Goal: Transaction & Acquisition: Book appointment/travel/reservation

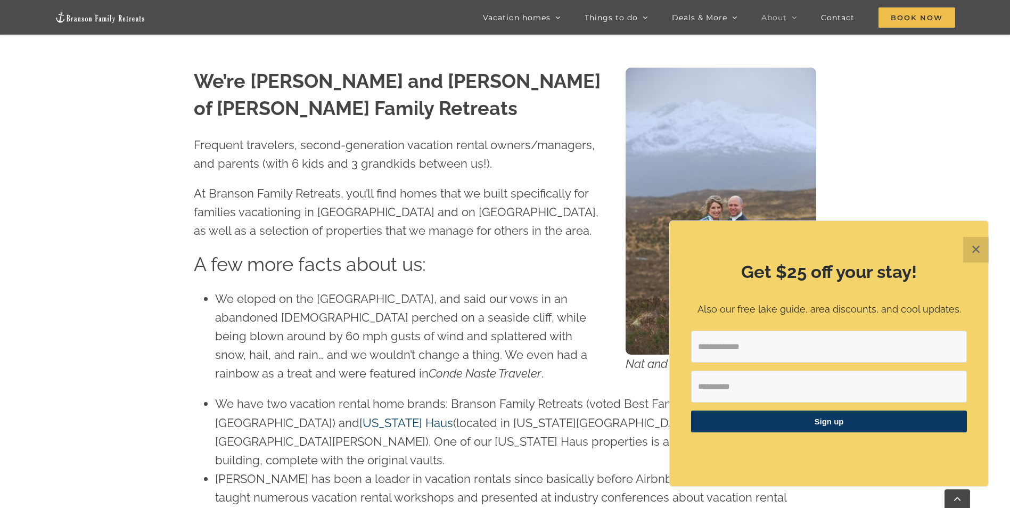
scroll to position [639, 0]
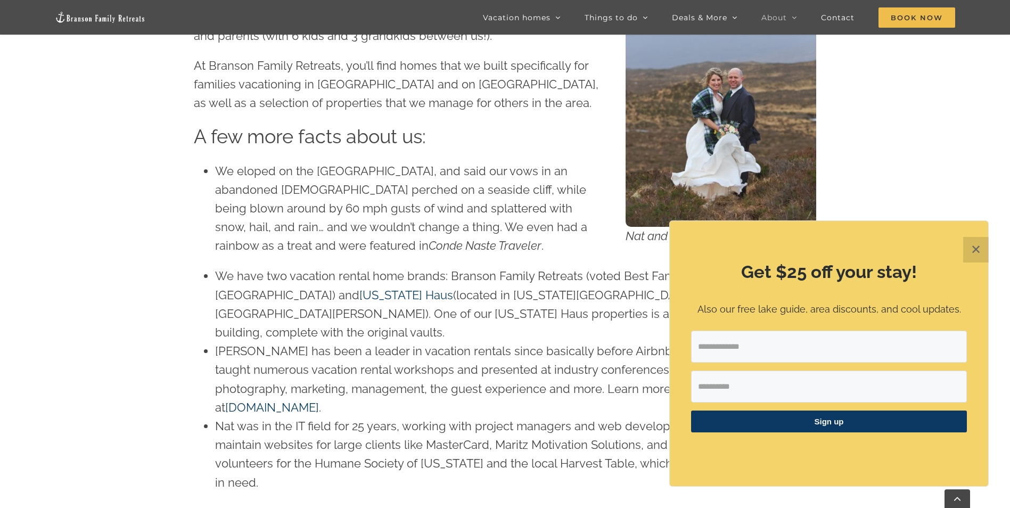
click at [979, 242] on button "✕" at bounding box center [976, 250] width 26 height 26
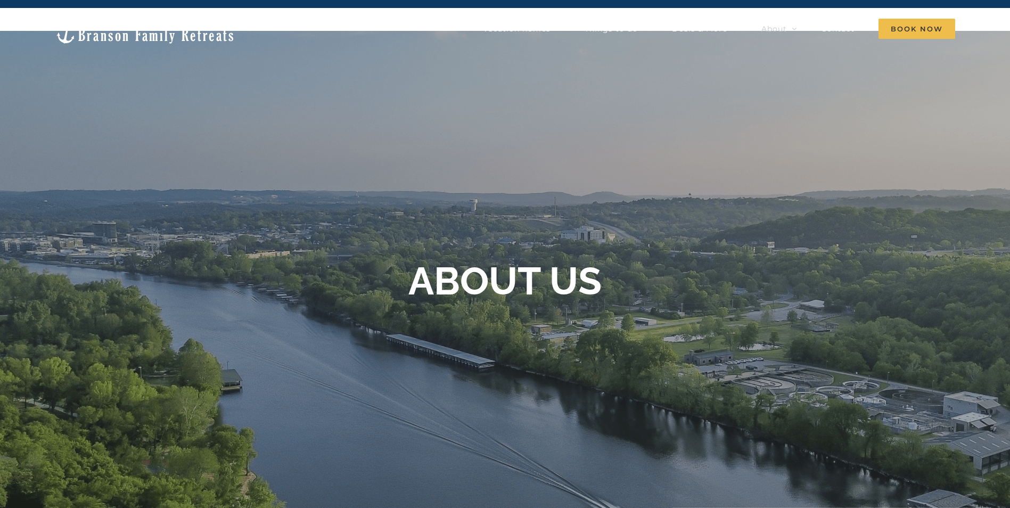
scroll to position [0, 0]
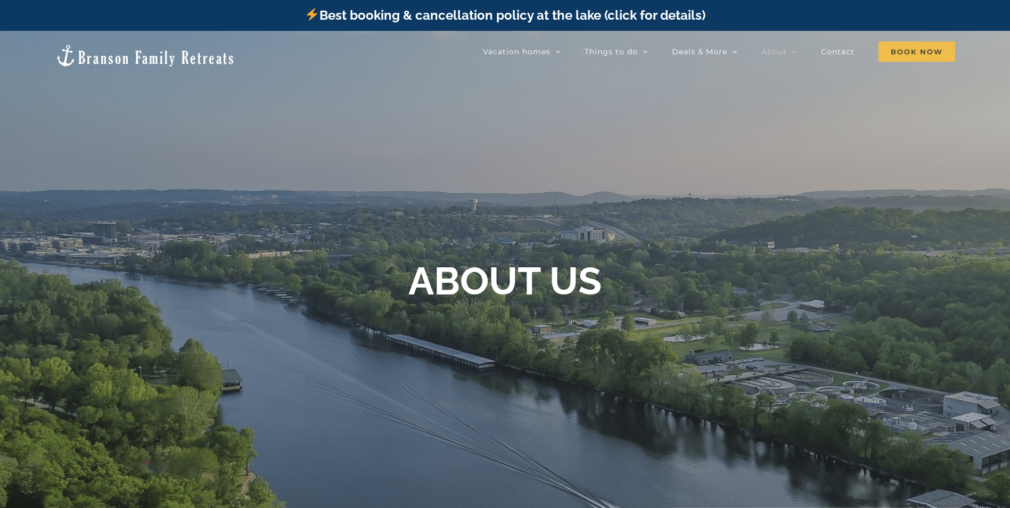
click at [86, 46] on img at bounding box center [145, 56] width 180 height 24
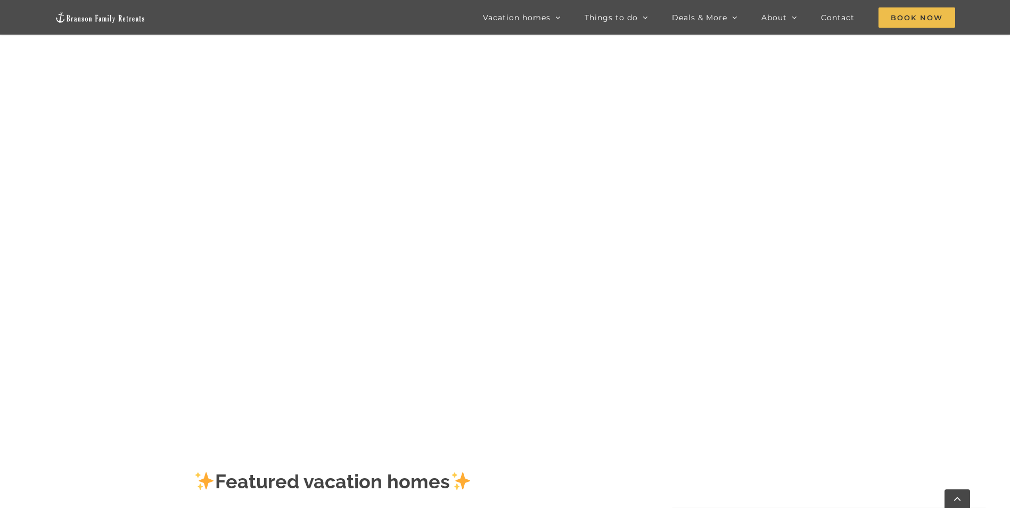
scroll to position [53, 0]
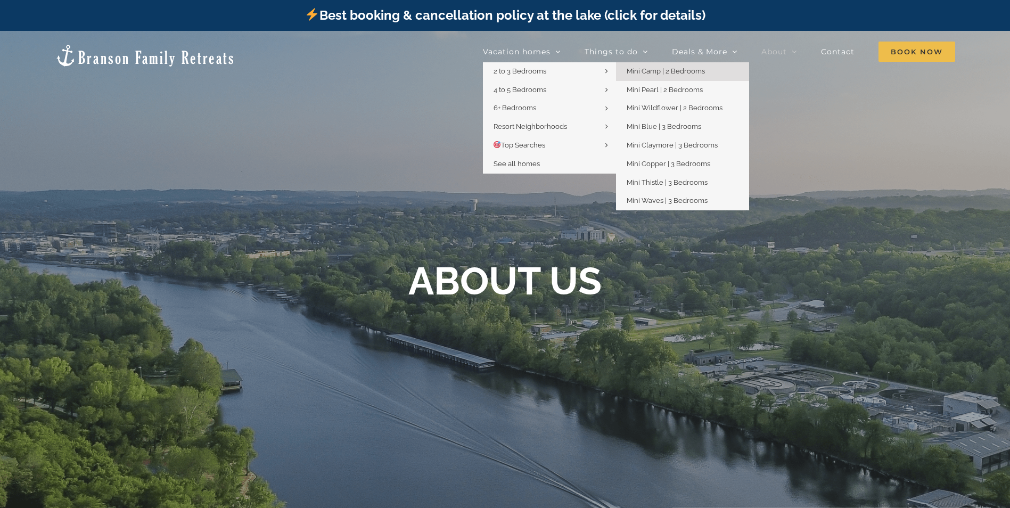
click at [661, 71] on span "Mini Camp | 2 Bedrooms" at bounding box center [665, 71] width 78 height 8
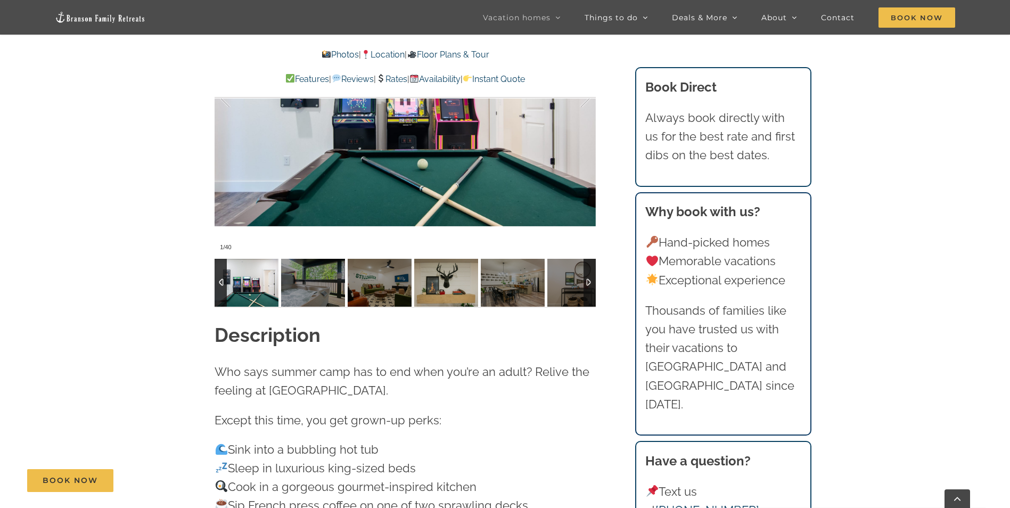
scroll to position [1065, 0]
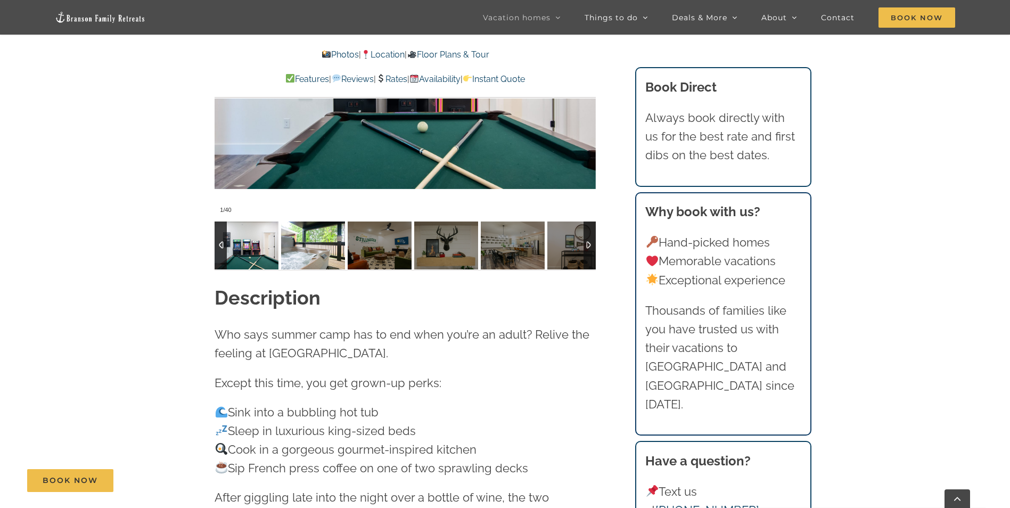
click at [302, 248] on img at bounding box center [313, 245] width 64 height 48
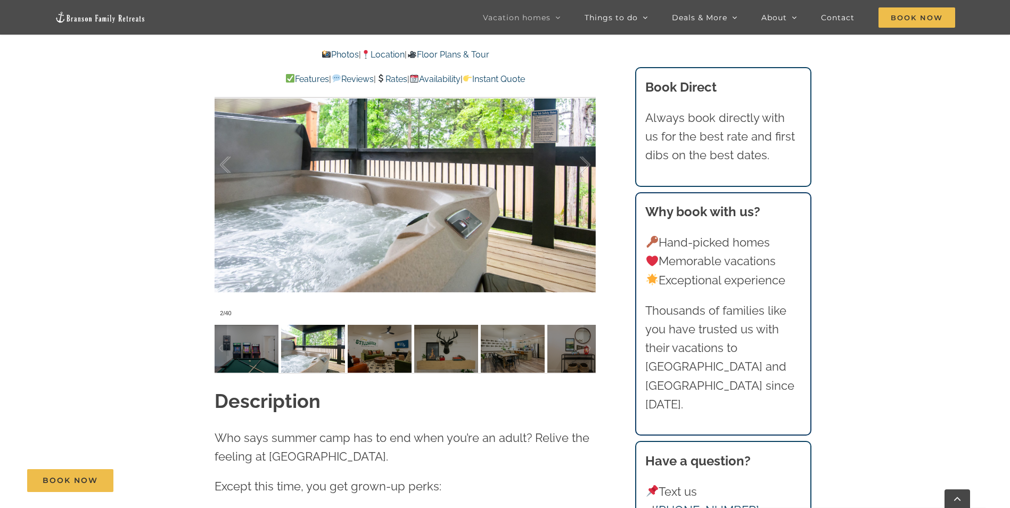
scroll to position [905, 0]
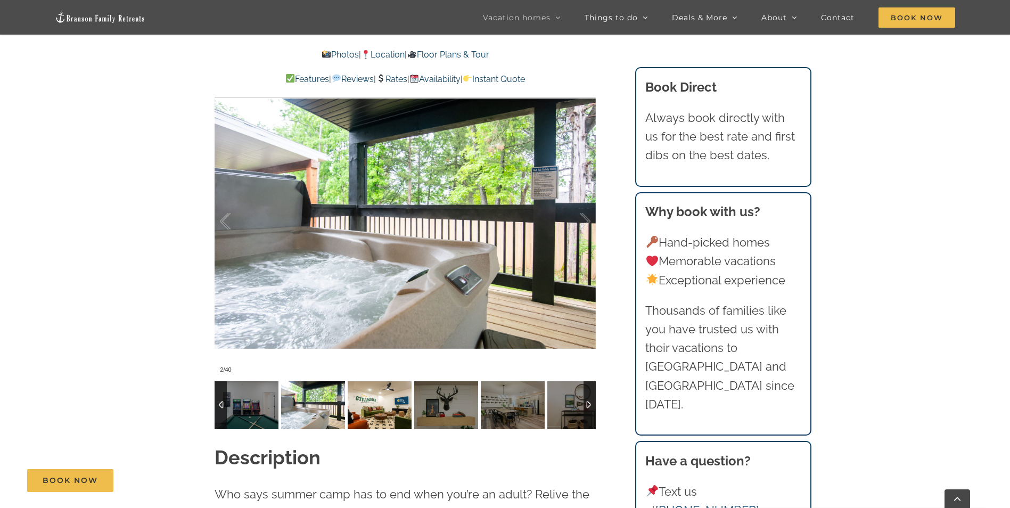
click at [383, 408] on img at bounding box center [380, 405] width 64 height 48
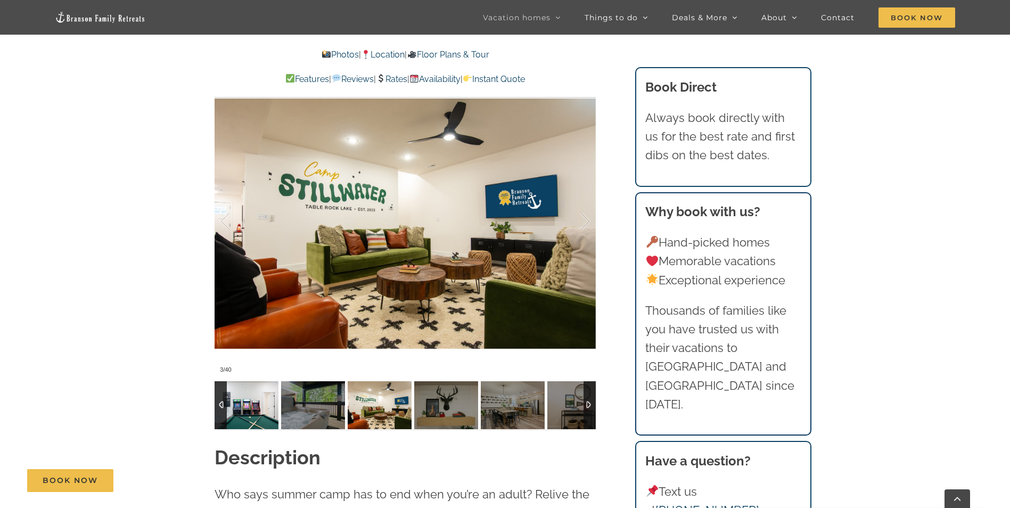
click at [239, 400] on img at bounding box center [247, 405] width 64 height 48
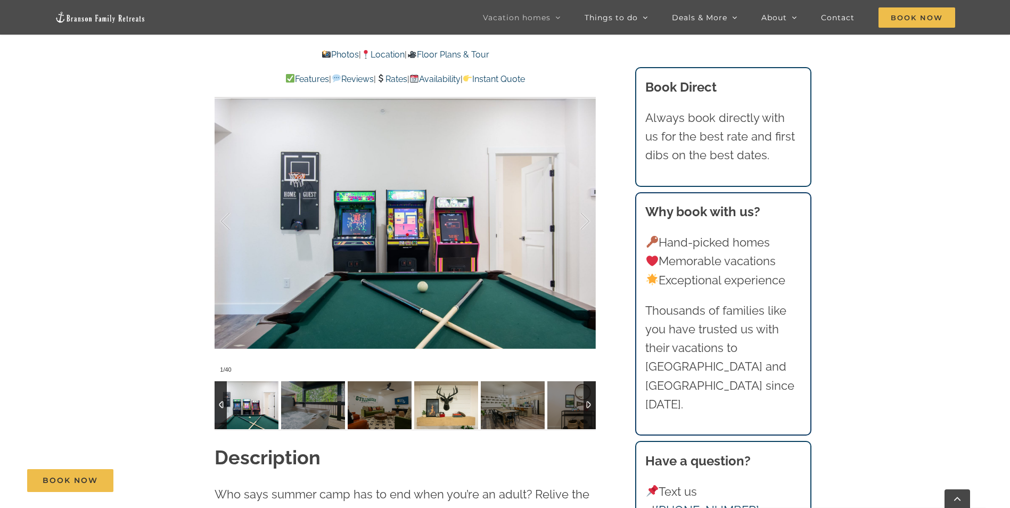
click at [437, 401] on img at bounding box center [446, 405] width 64 height 48
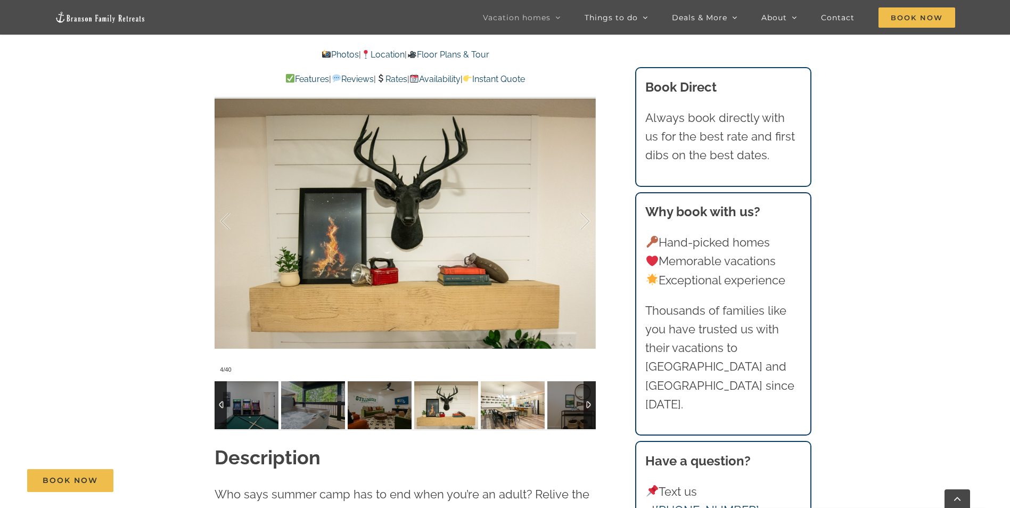
click at [493, 402] on img at bounding box center [513, 405] width 64 height 48
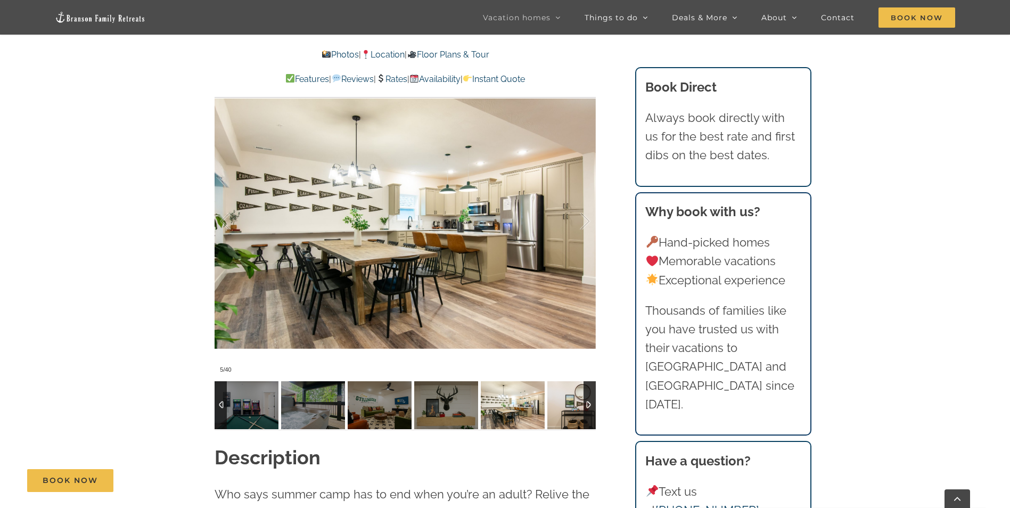
click at [579, 405] on img at bounding box center [579, 405] width 64 height 48
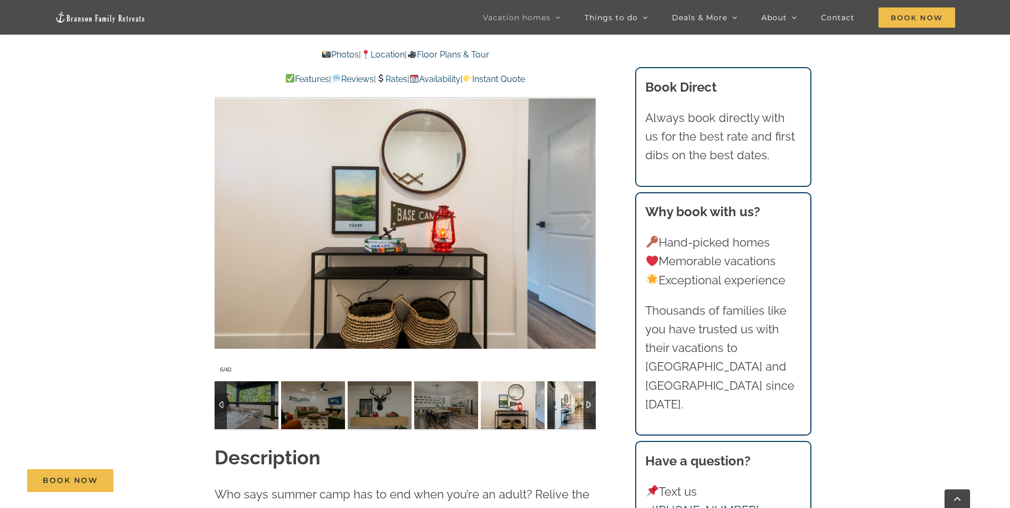
click at [566, 406] on img at bounding box center [579, 405] width 64 height 48
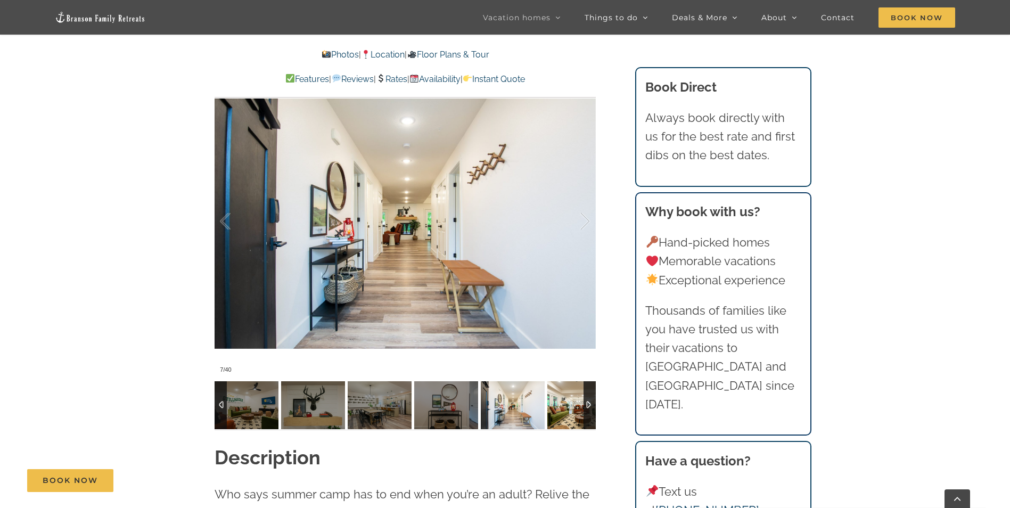
click at [572, 406] on img at bounding box center [579, 405] width 64 height 48
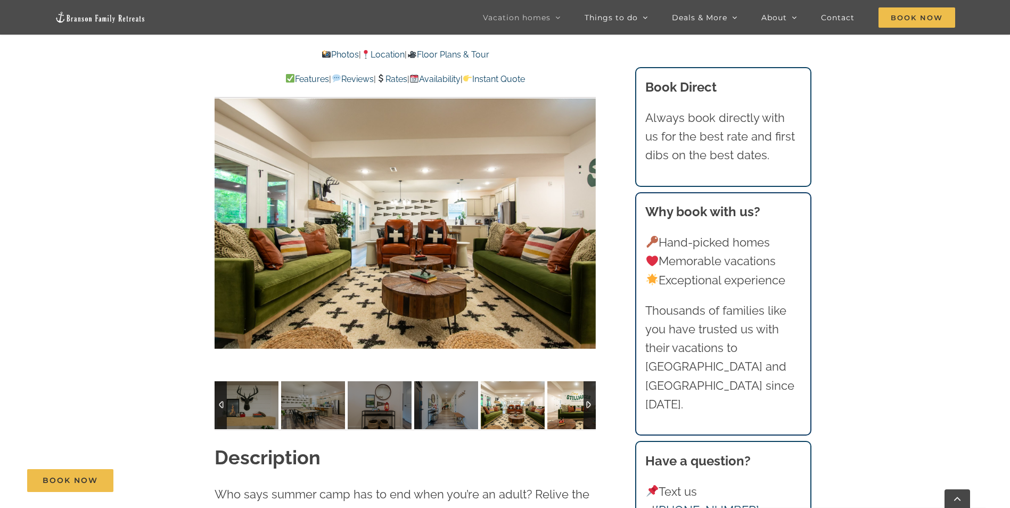
click at [572, 406] on img at bounding box center [579, 405] width 64 height 48
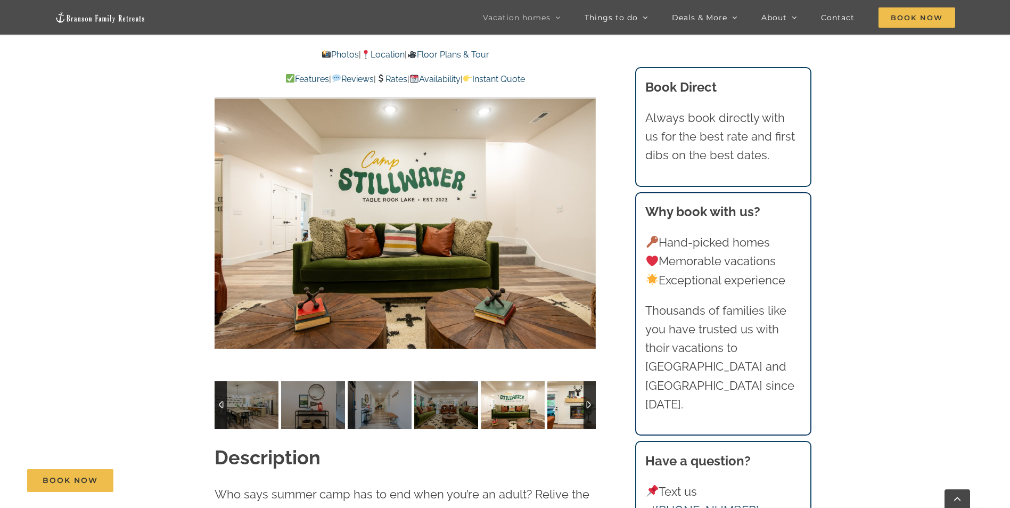
click at [572, 406] on img at bounding box center [579, 405] width 64 height 48
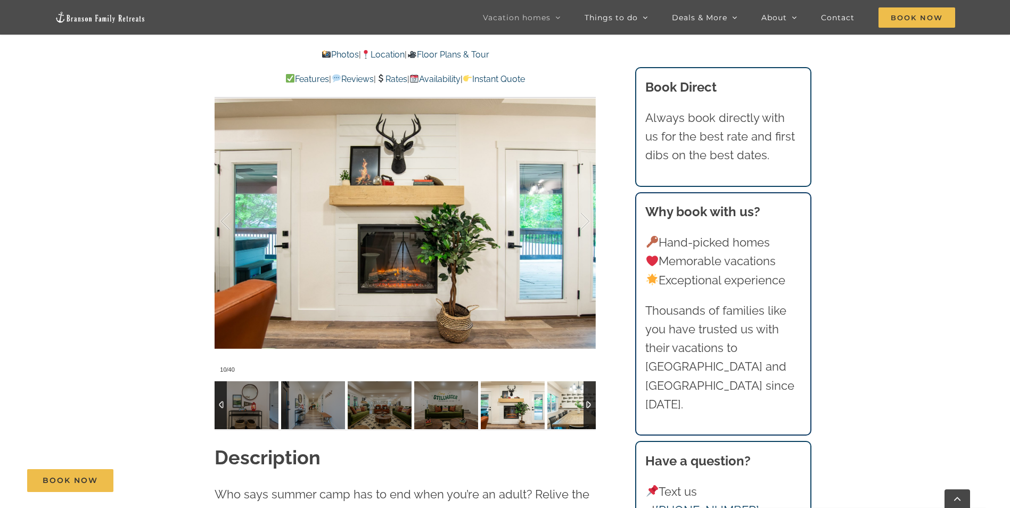
click at [572, 406] on img at bounding box center [579, 405] width 64 height 48
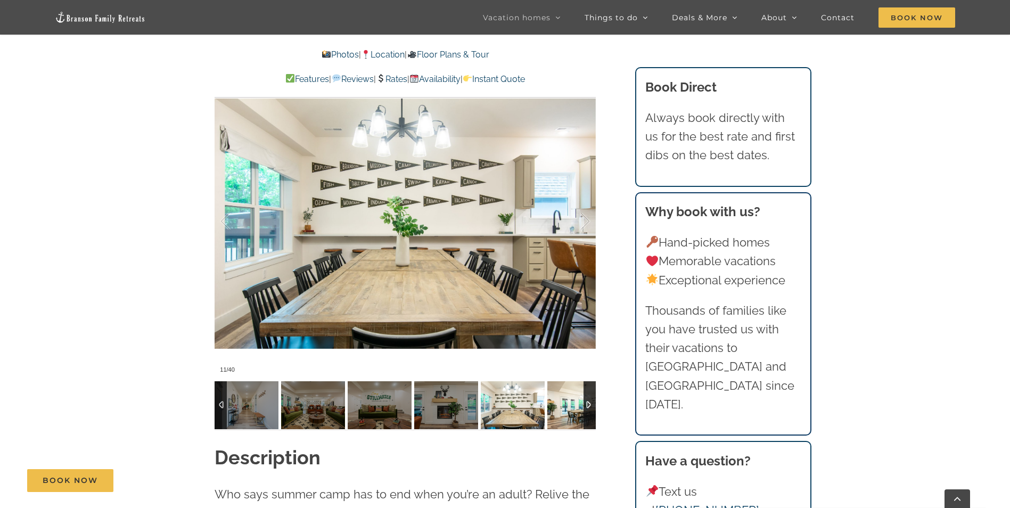
click at [572, 406] on img at bounding box center [579, 405] width 64 height 48
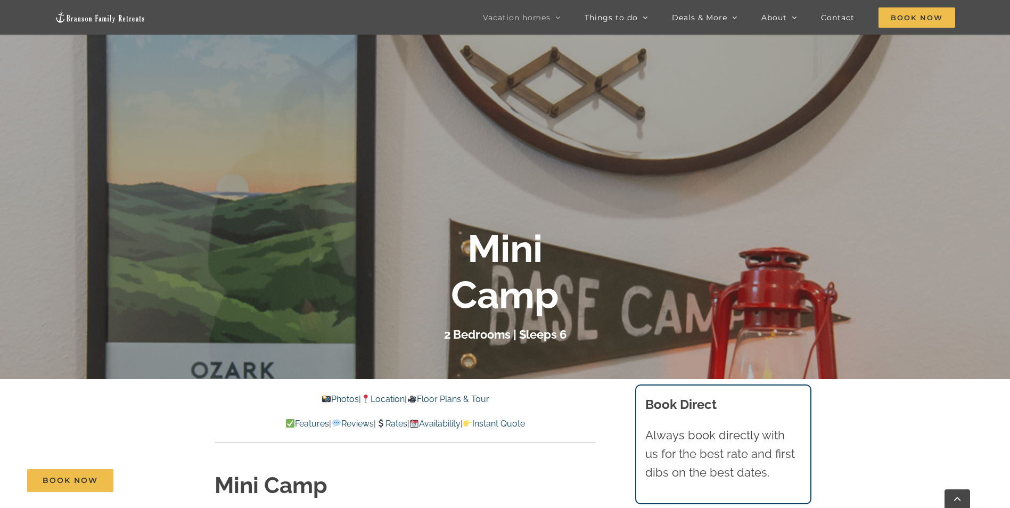
scroll to position [0, 0]
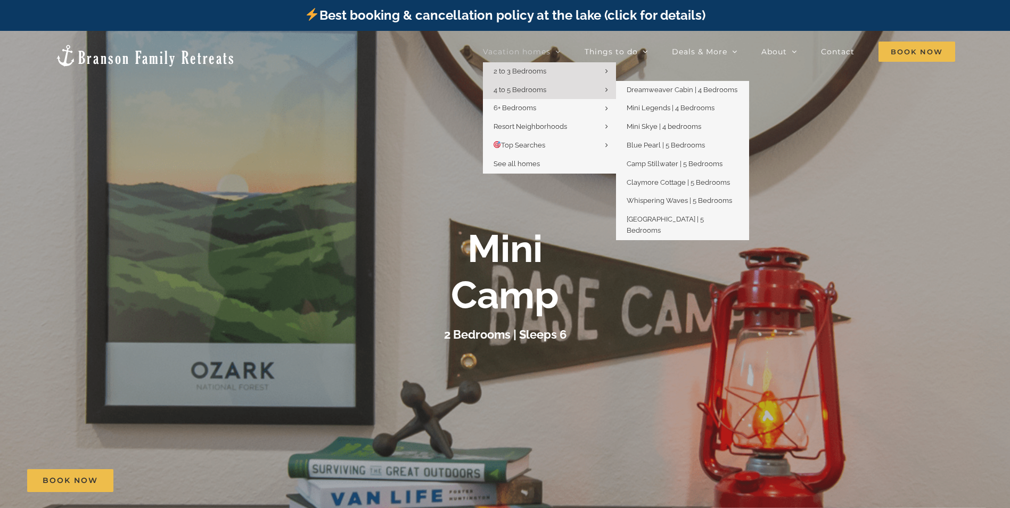
click at [514, 87] on span "4 to 5 Bedrooms" at bounding box center [519, 90] width 53 height 8
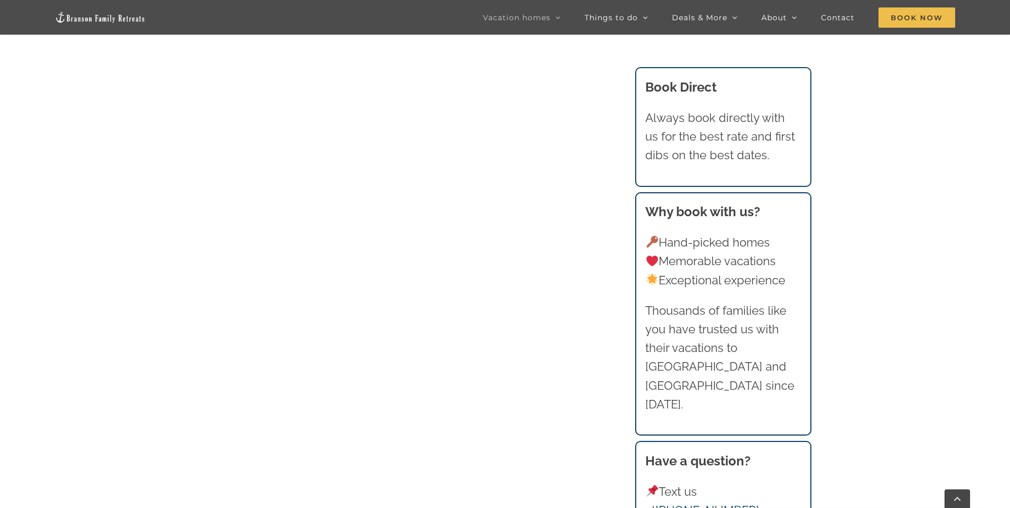
scroll to position [745, 0]
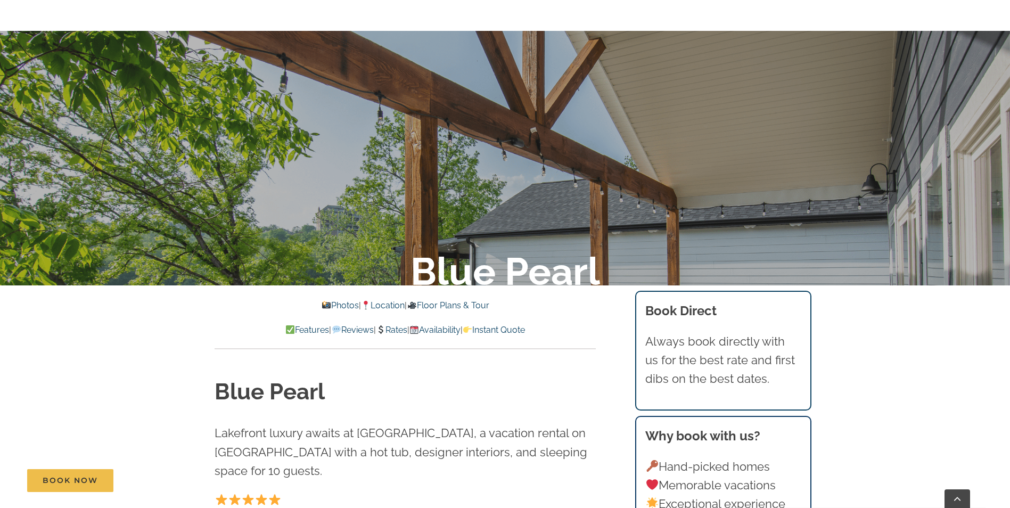
scroll to position [266, 0]
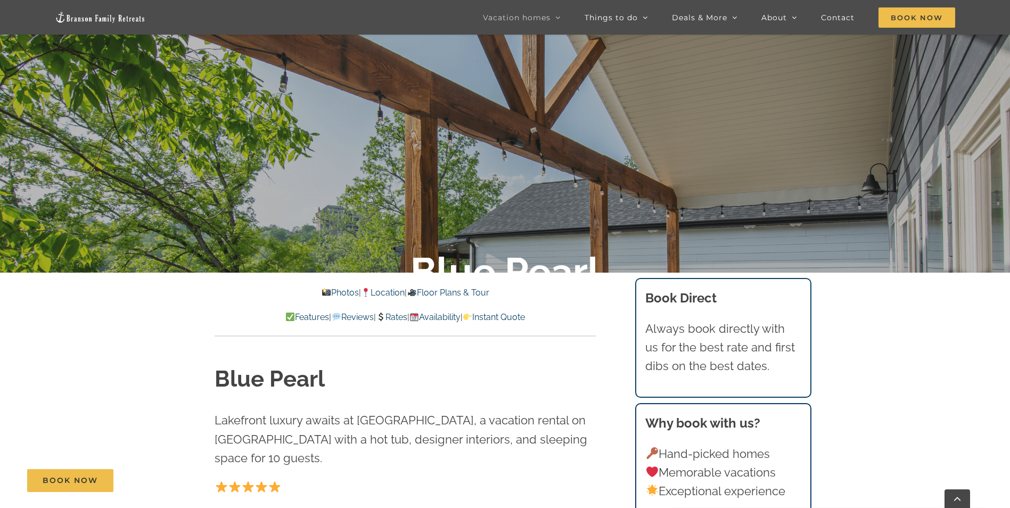
click at [398, 317] on link "Rates" at bounding box center [391, 317] width 31 height 10
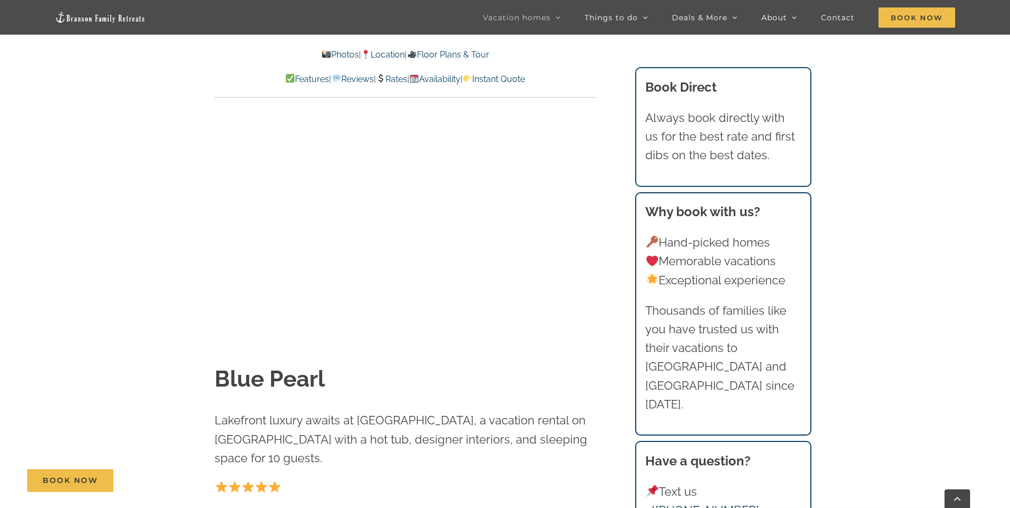
scroll to position [5501, 0]
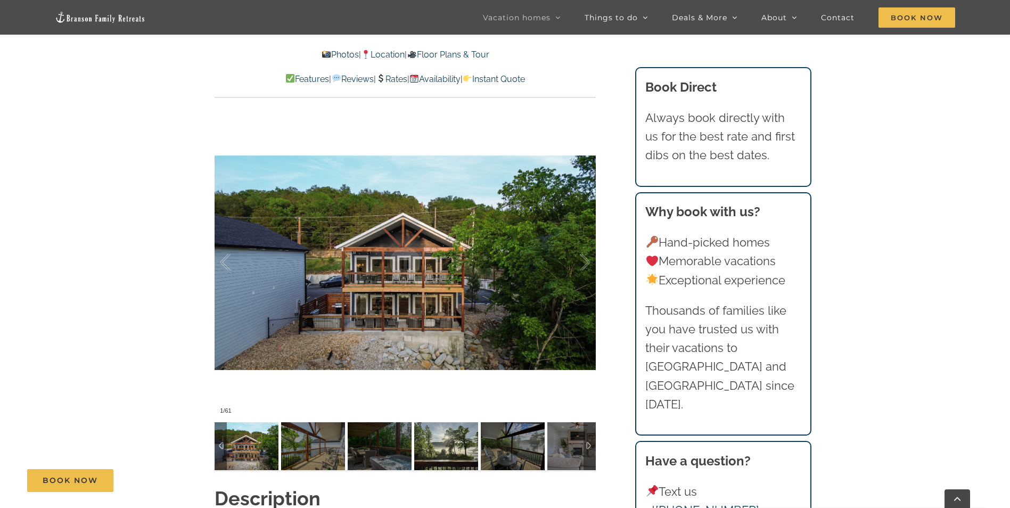
scroll to position [798, 0]
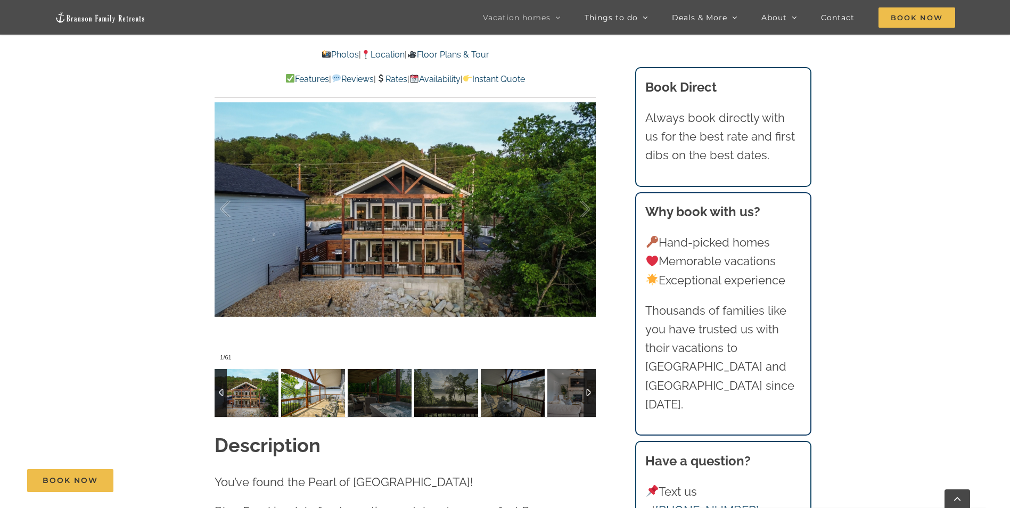
click at [331, 381] on img at bounding box center [313, 393] width 64 height 48
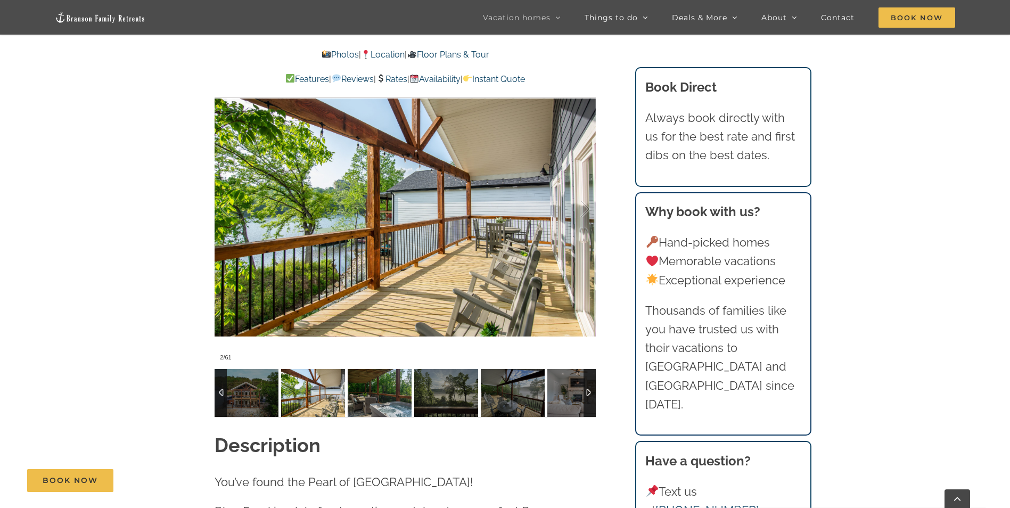
click at [368, 389] on img at bounding box center [380, 393] width 64 height 48
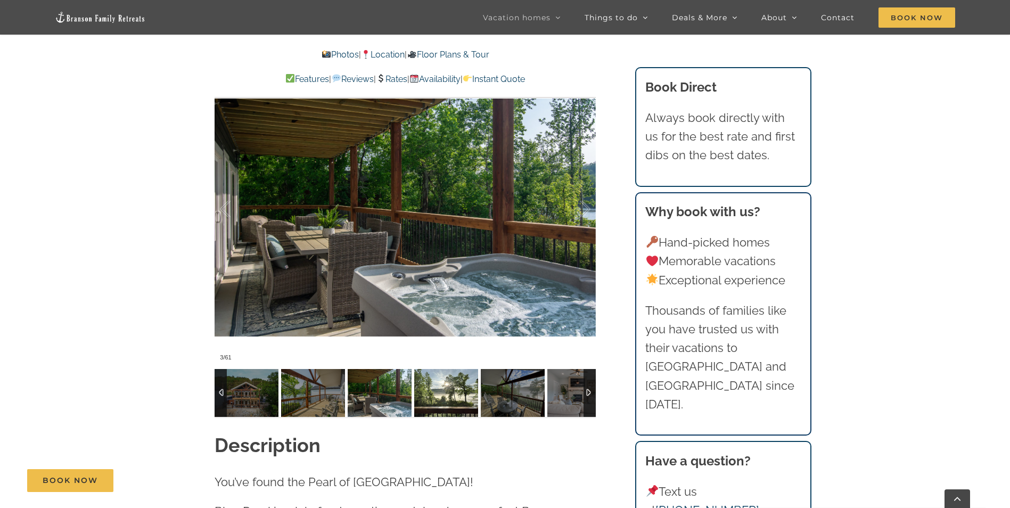
click at [431, 391] on img at bounding box center [446, 393] width 64 height 48
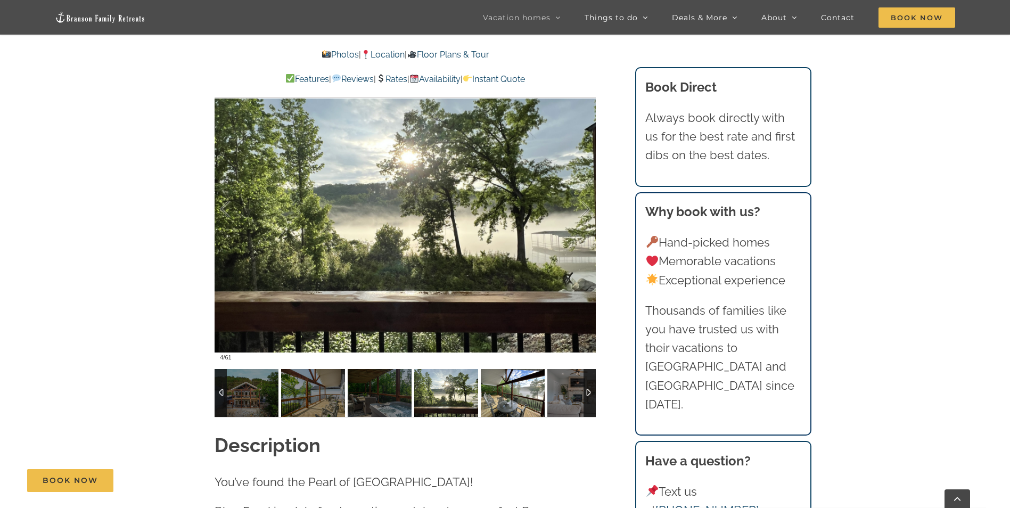
click at [506, 399] on img at bounding box center [513, 393] width 64 height 48
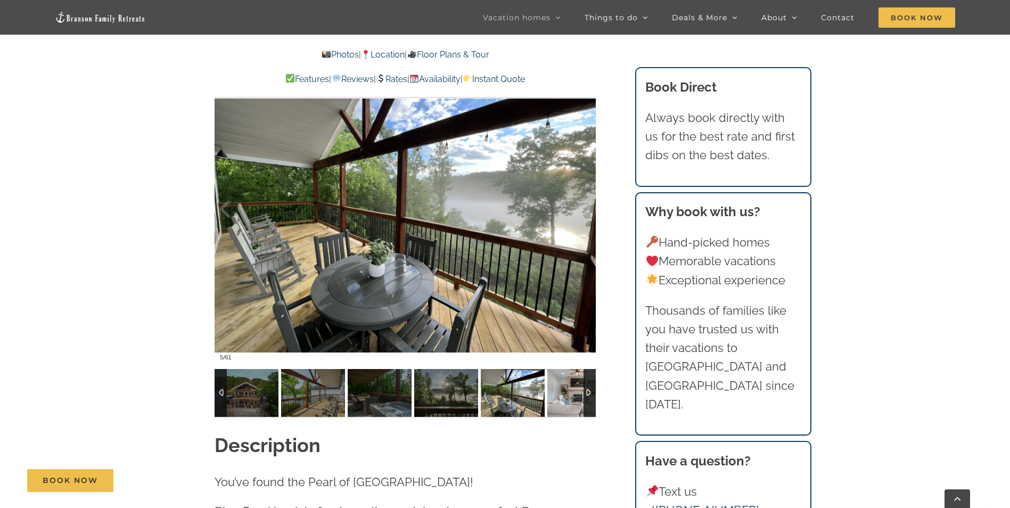
click at [564, 394] on img at bounding box center [579, 393] width 64 height 48
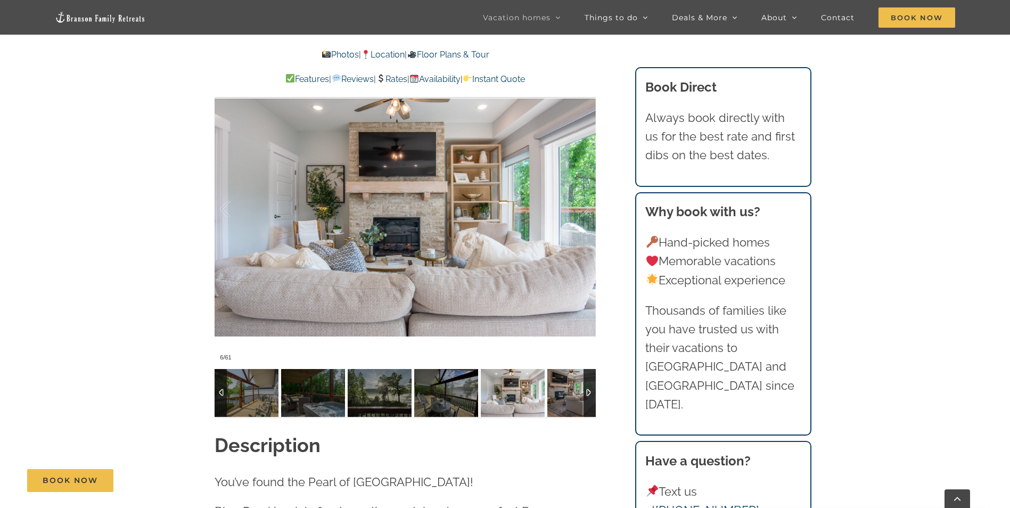
click at [564, 394] on img at bounding box center [579, 393] width 64 height 48
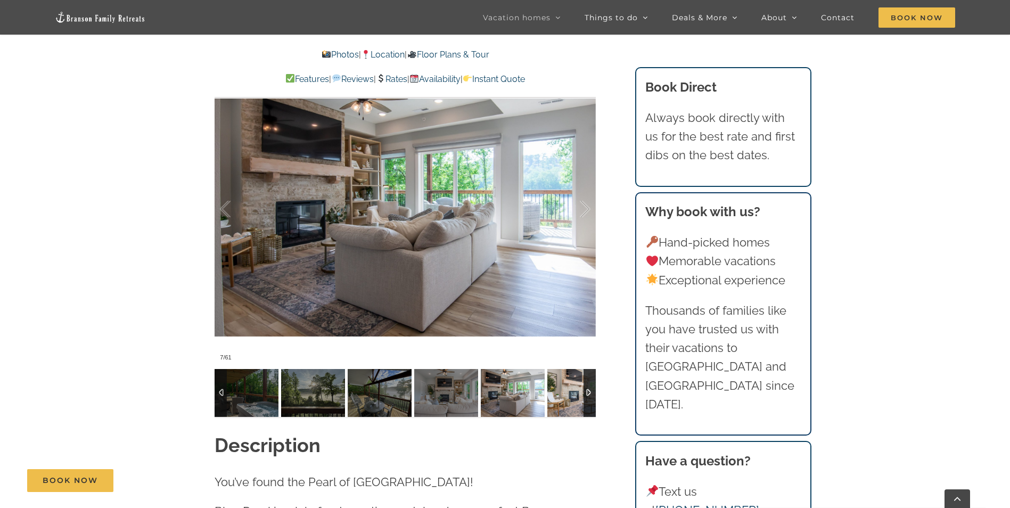
click at [564, 394] on img at bounding box center [579, 393] width 64 height 48
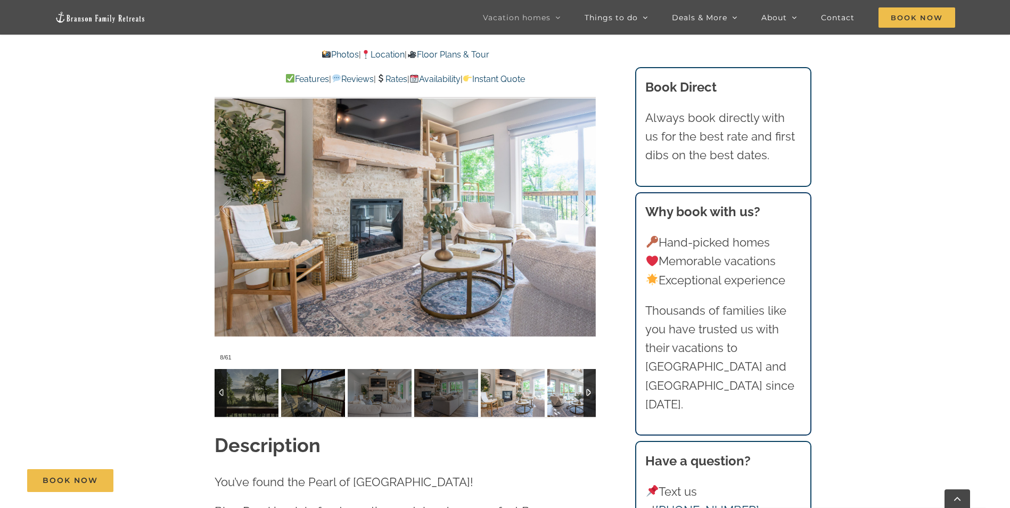
click at [564, 394] on img at bounding box center [579, 393] width 64 height 48
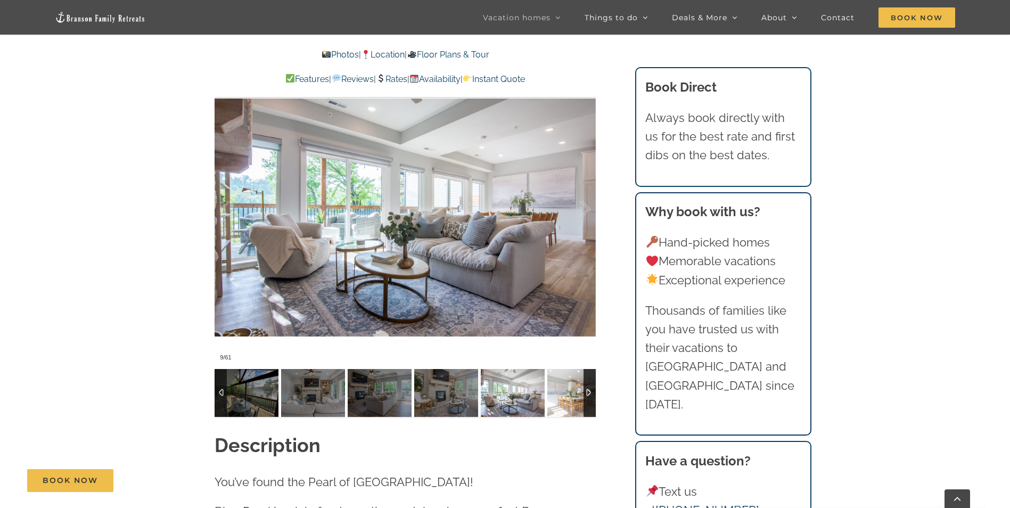
click at [564, 394] on img at bounding box center [579, 393] width 64 height 48
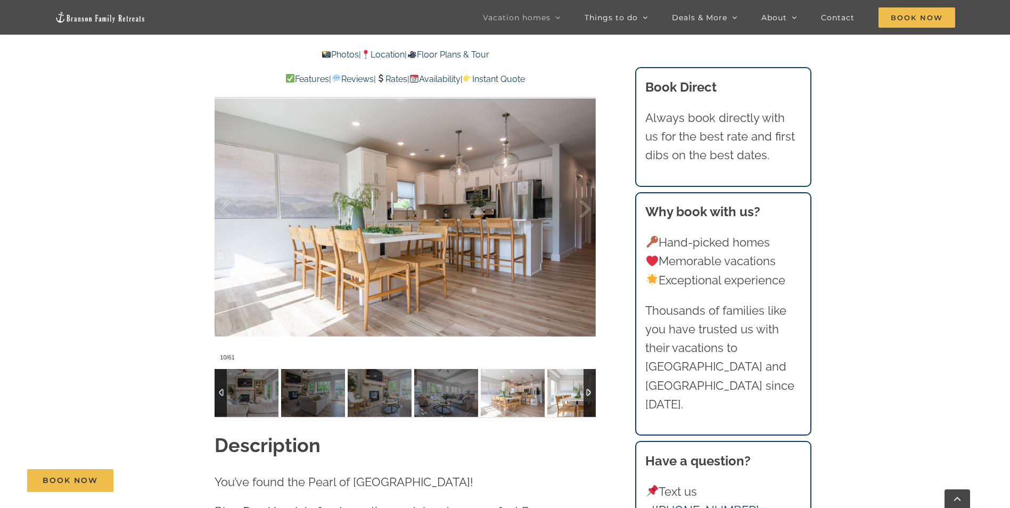
click at [564, 394] on img at bounding box center [579, 393] width 64 height 48
